Goal: Information Seeking & Learning: Understand process/instructions

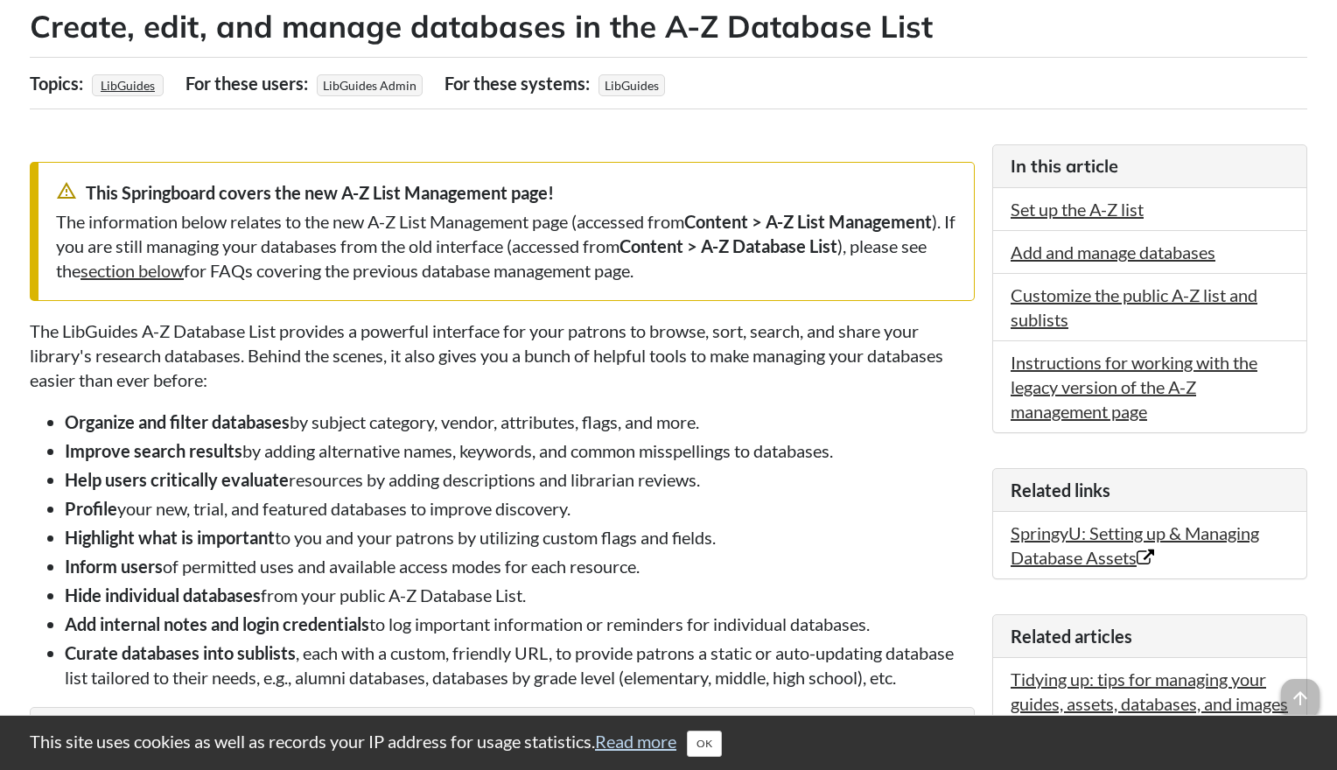
scroll to position [350, 0]
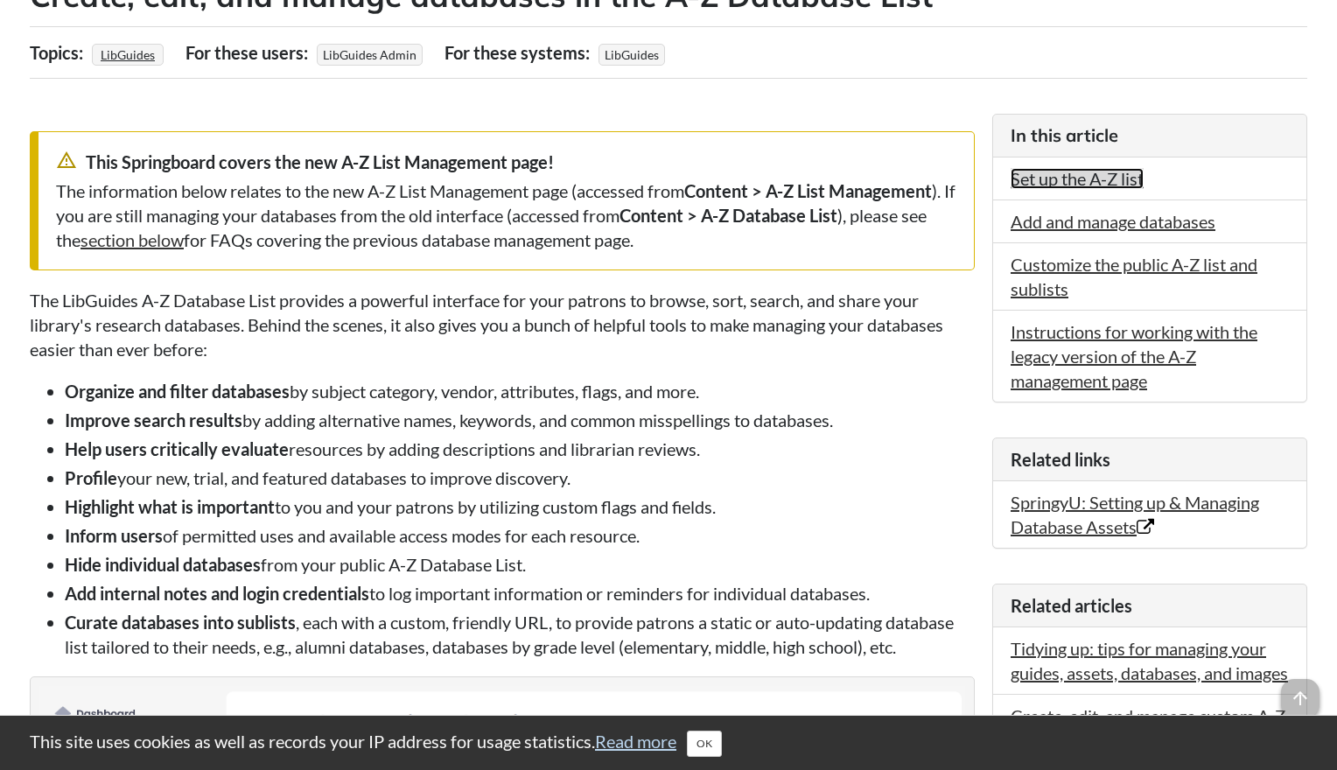
click at [1106, 181] on link "Set up the A-Z list" at bounding box center [1077, 178] width 133 height 21
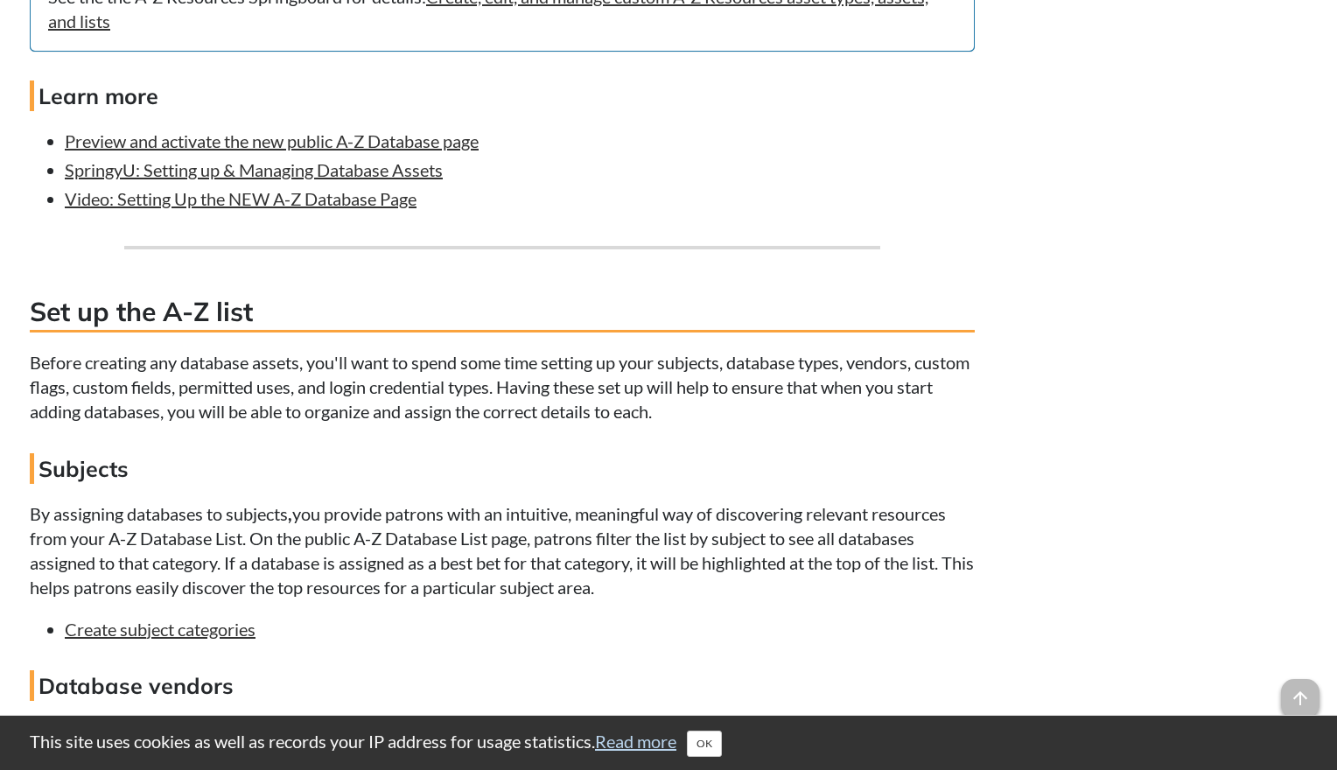
scroll to position [1726, 0]
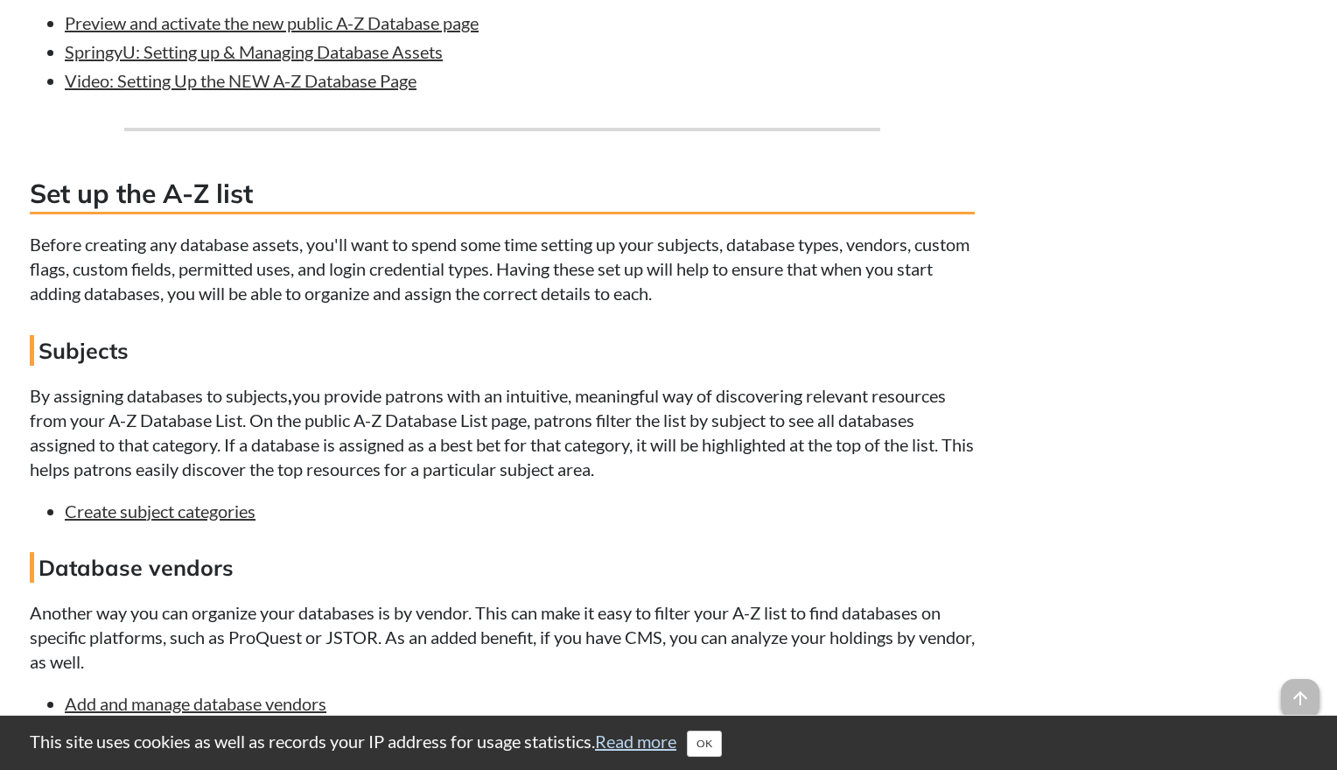
scroll to position [1901, 0]
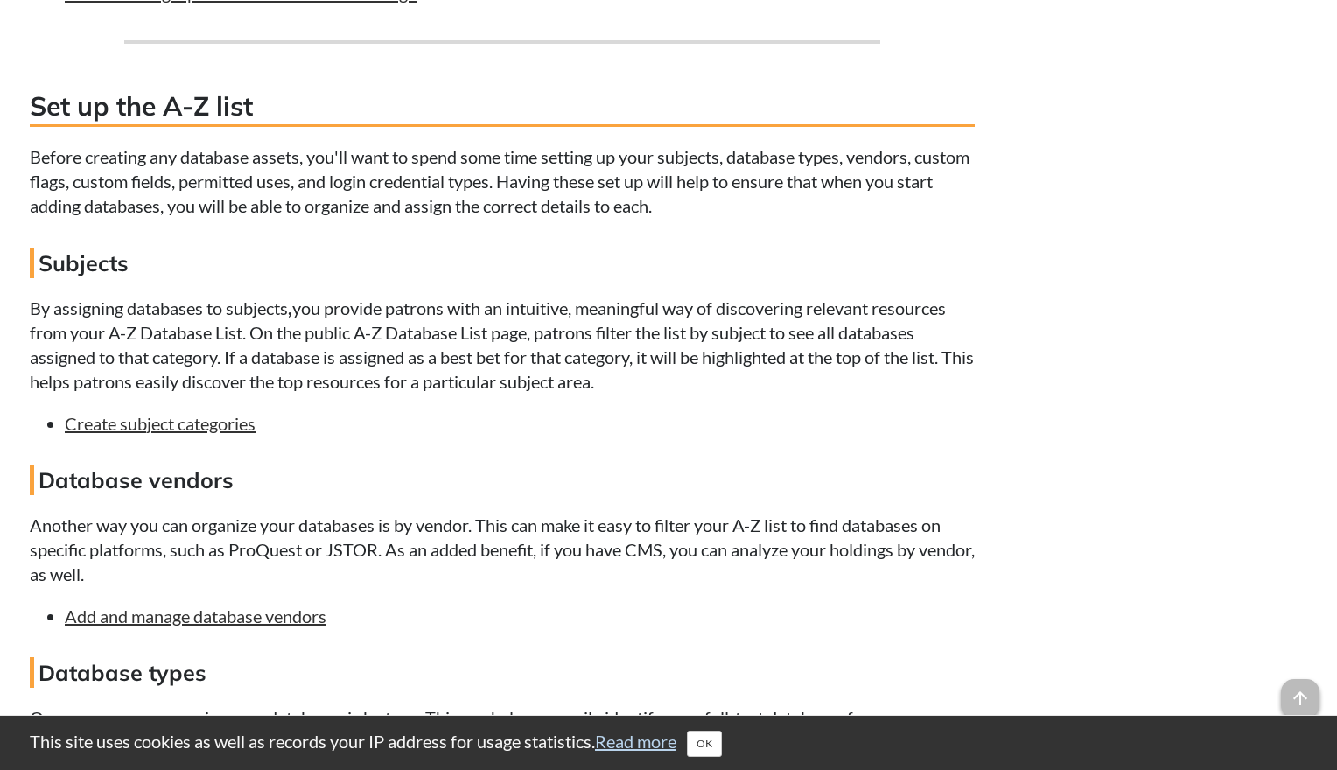
click at [193, 419] on link "Create subject categories" at bounding box center [160, 423] width 191 height 21
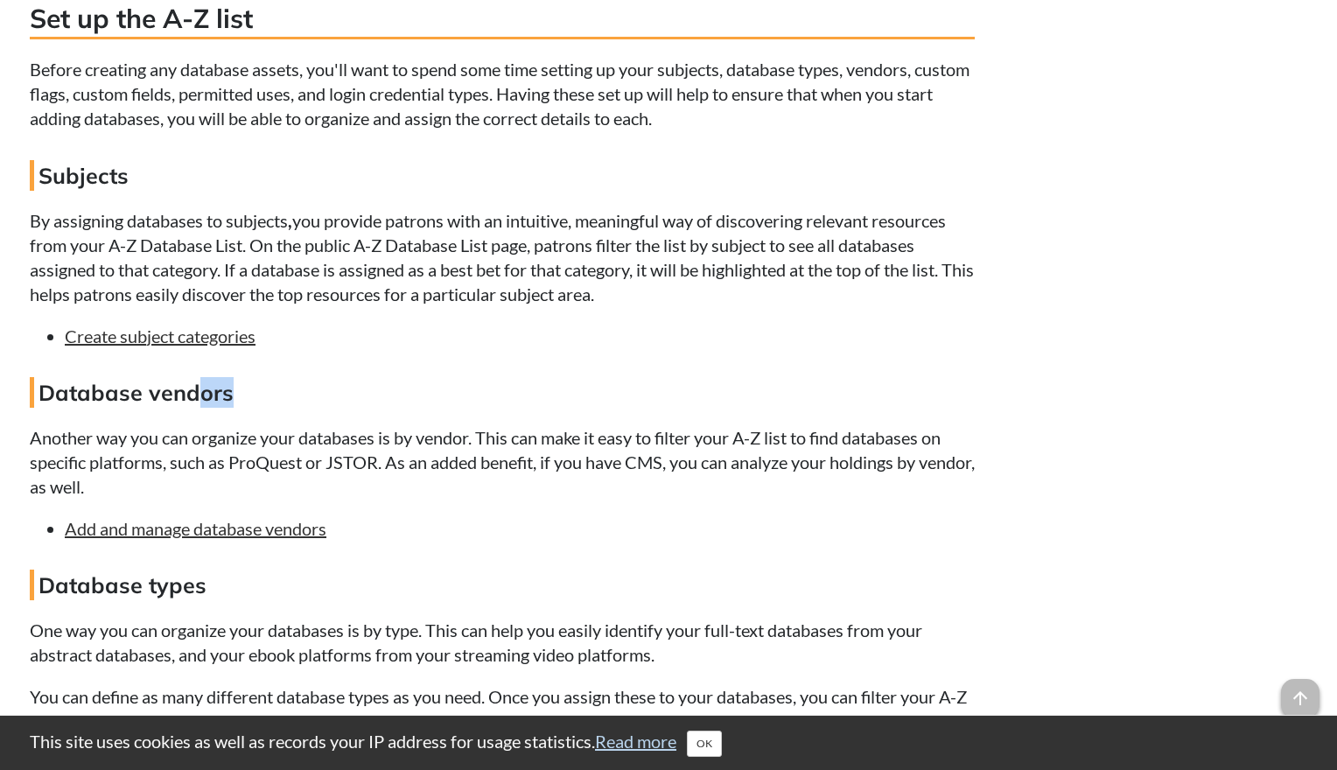
drag, startPoint x: 239, startPoint y: 387, endPoint x: 198, endPoint y: 396, distance: 42.1
click at [198, 396] on h4 "Database vendors" at bounding box center [502, 392] width 945 height 31
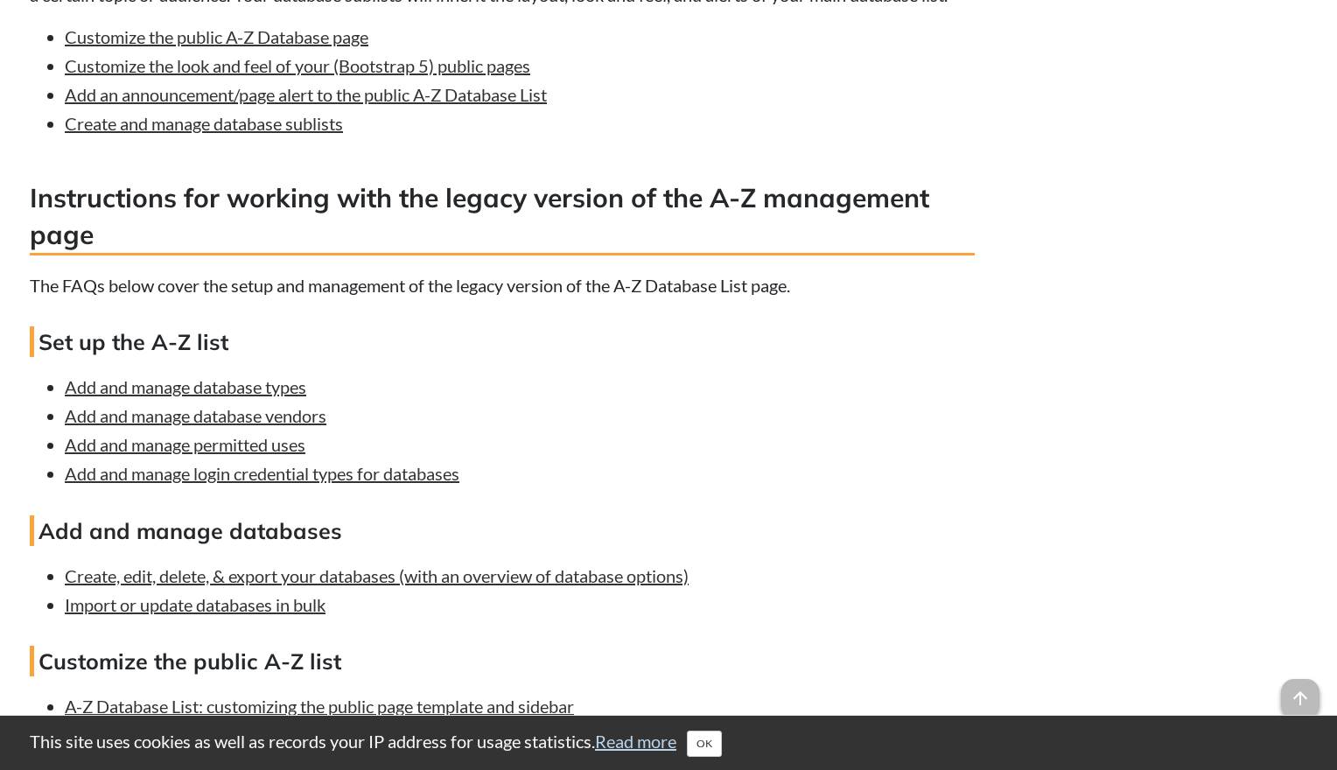
scroll to position [5031, 0]
